Goal: Task Accomplishment & Management: Complete application form

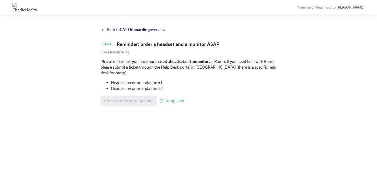
click at [142, 31] on strong "CAT Onboarding" at bounding box center [135, 29] width 30 height 5
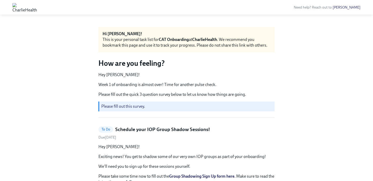
click at [117, 107] on link "Please fill out this survey" at bounding box center [122, 106] width 43 height 5
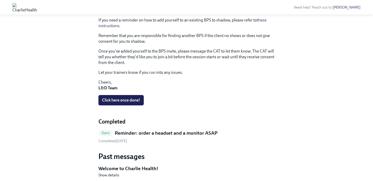
scroll to position [270, 0]
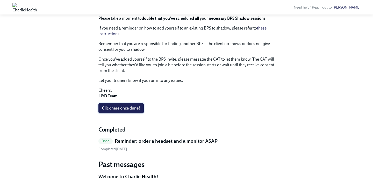
click at [119, 111] on button "Click here once done!" at bounding box center [120, 108] width 45 height 10
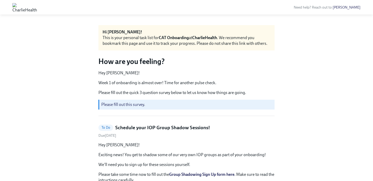
scroll to position [0, 0]
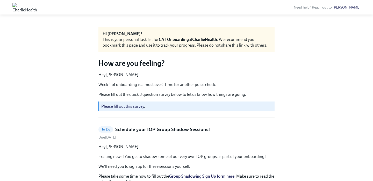
click at [133, 107] on link "Please fill out this survey" at bounding box center [122, 106] width 43 height 5
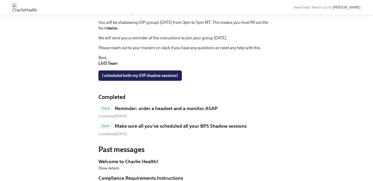
scroll to position [213, 0]
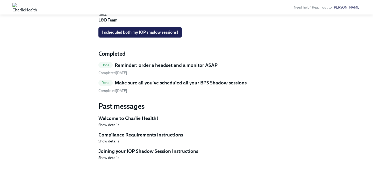
click at [106, 143] on span "Show details" at bounding box center [108, 140] width 21 height 5
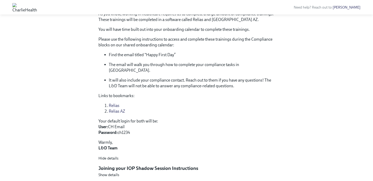
scroll to position [375, 0]
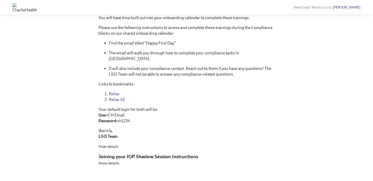
drag, startPoint x: 189, startPoint y: 67, endPoint x: 186, endPoint y: 9, distance: 57.8
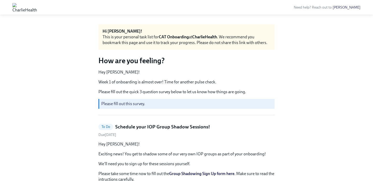
scroll to position [0, 0]
